Goal: Task Accomplishment & Management: Manage account settings

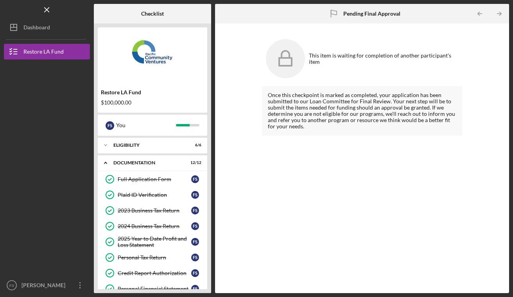
scroll to position [164, 0]
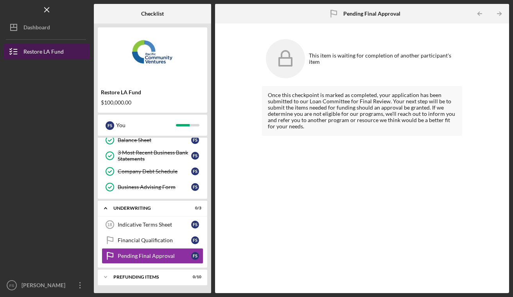
click at [36, 51] on div "Restore LA Fund" at bounding box center [43, 53] width 40 height 18
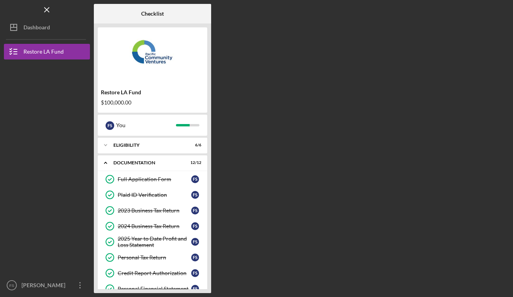
scroll to position [0, 0]
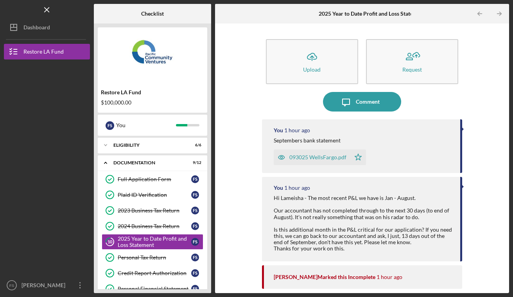
click at [219, 143] on div "Icon/Upload Upload Request Icon/Message Comment You 1 hour ago Septembers bank …" at bounding box center [362, 157] width 286 height 261
click at [57, 53] on div "Restore LA Fund" at bounding box center [43, 53] width 40 height 18
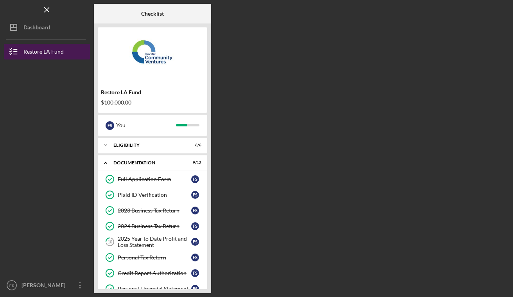
click at [59, 52] on div "Restore LA Fund" at bounding box center [43, 53] width 40 height 18
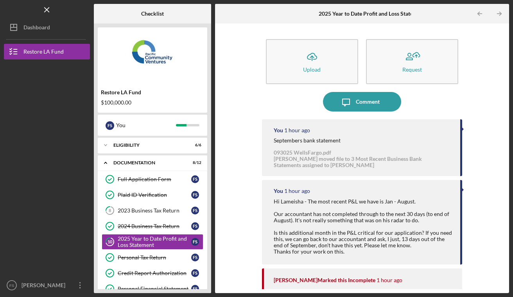
scroll to position [12, 0]
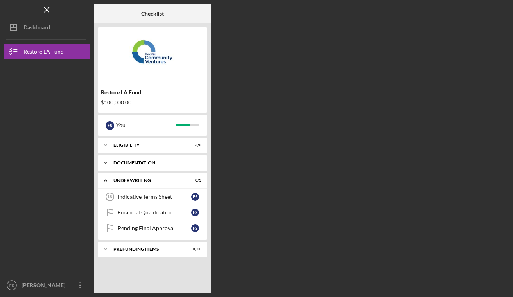
click at [147, 162] on div "Documentation" at bounding box center [155, 162] width 84 height 5
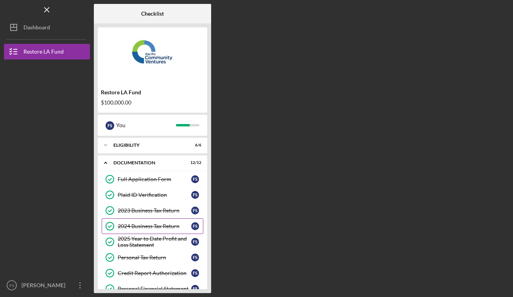
scroll to position [129, 0]
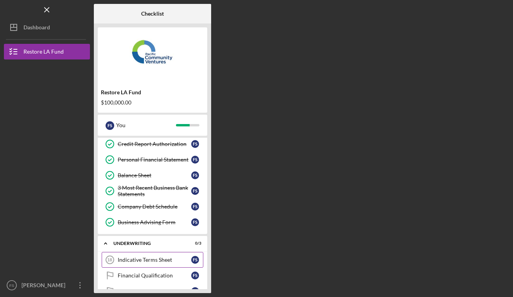
click at [158, 259] on div "Indicative Terms Sheet" at bounding box center [154, 259] width 73 height 6
